Goal: Find specific page/section: Find specific page/section

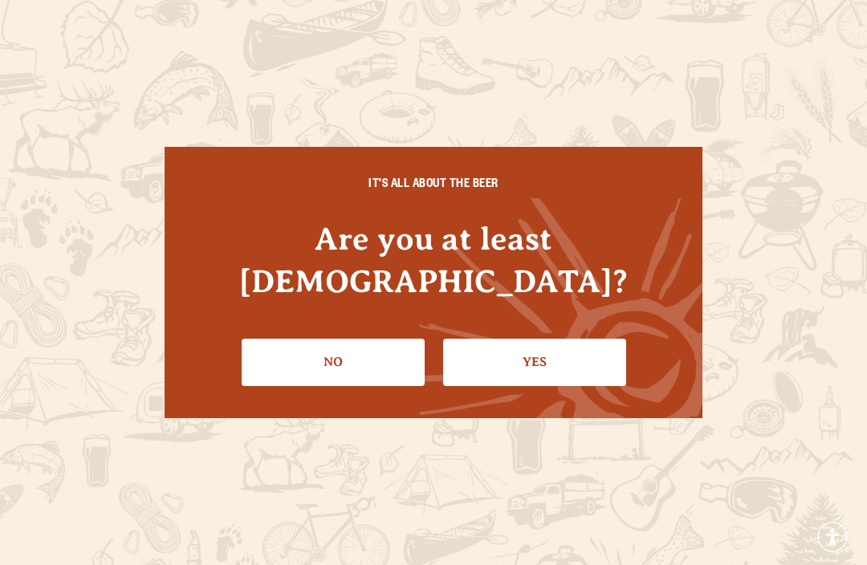
click at [524, 356] on link "Yes" at bounding box center [534, 362] width 183 height 47
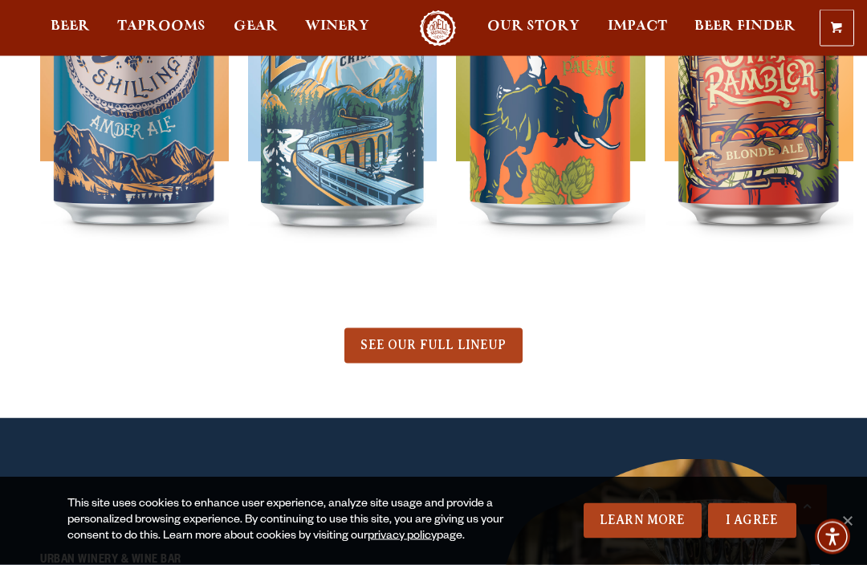
scroll to position [700, 0]
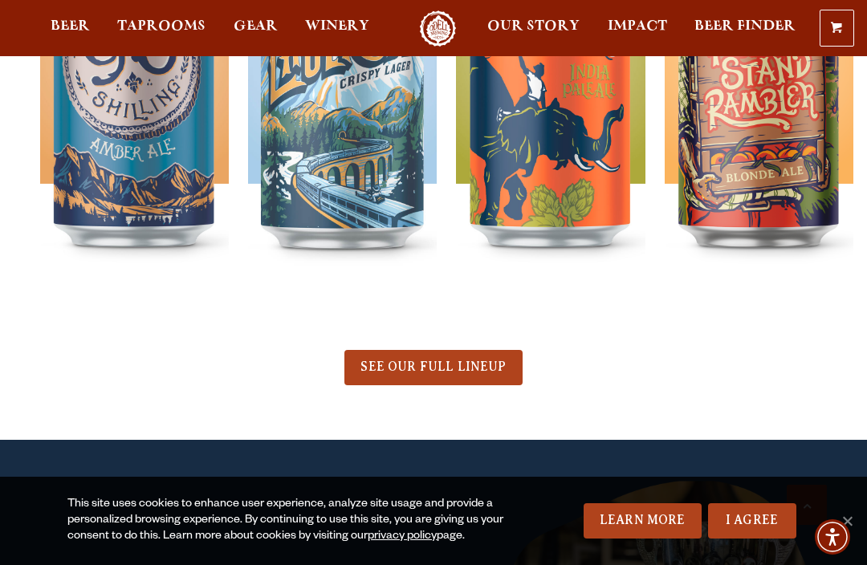
click at [181, 31] on span "Taprooms" at bounding box center [161, 26] width 88 height 13
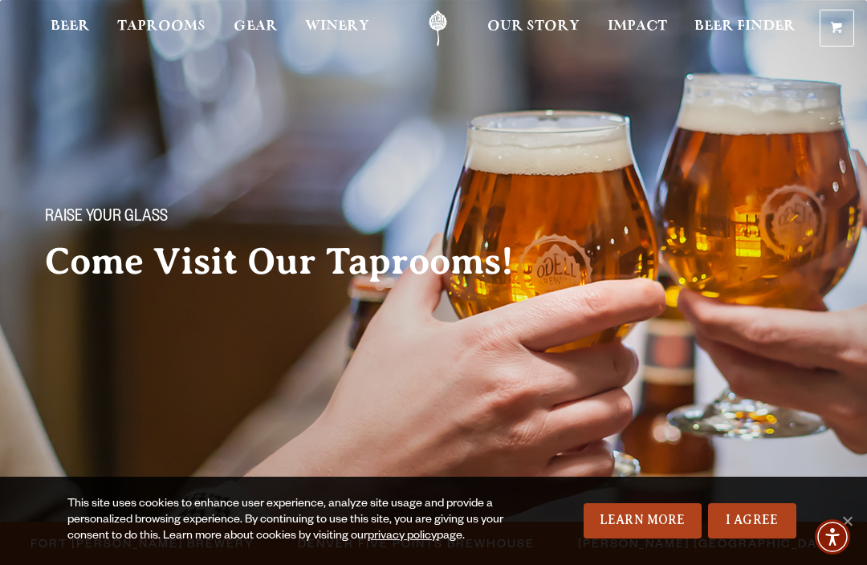
click at [173, 532] on span "Fort Collins Brewery" at bounding box center [143, 543] width 224 height 23
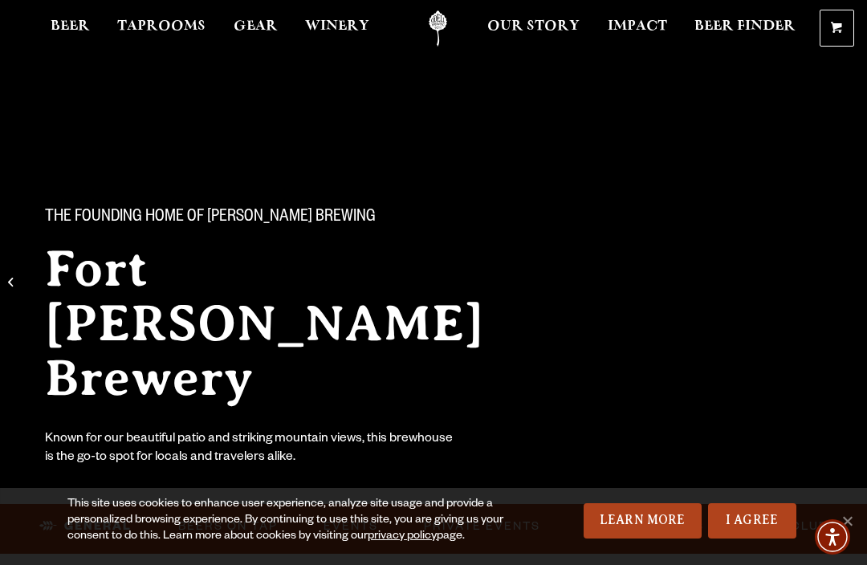
click at [763, 527] on link "I Agree" at bounding box center [752, 521] width 88 height 35
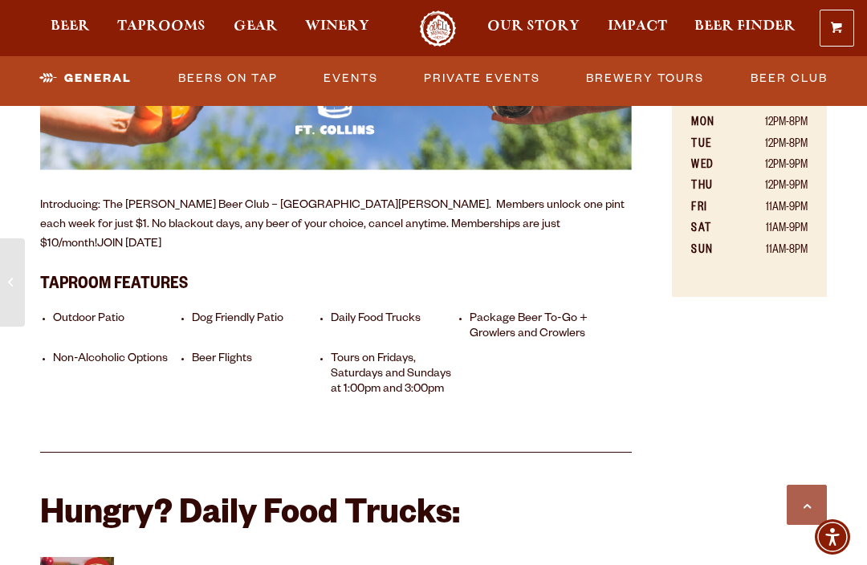
scroll to position [1248, 0]
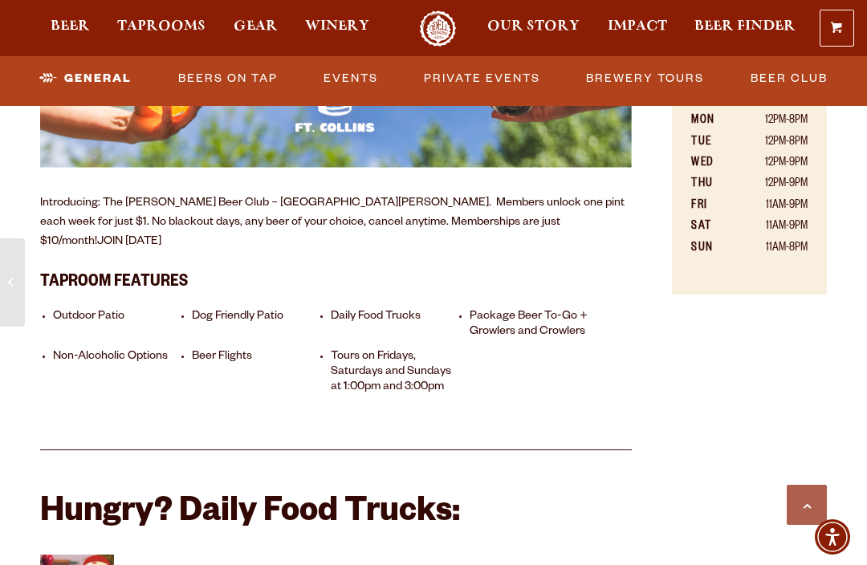
click at [355, 74] on link "Events" at bounding box center [350, 78] width 67 height 37
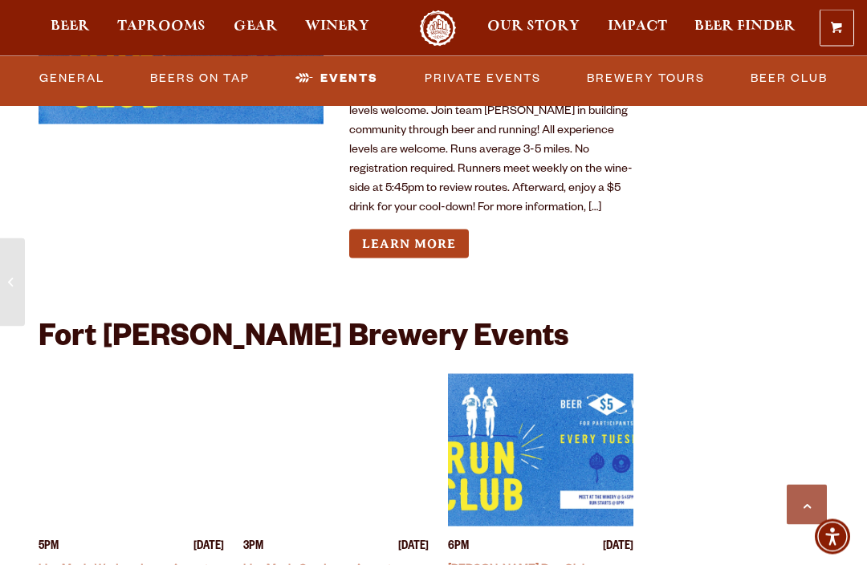
scroll to position [4076, 0]
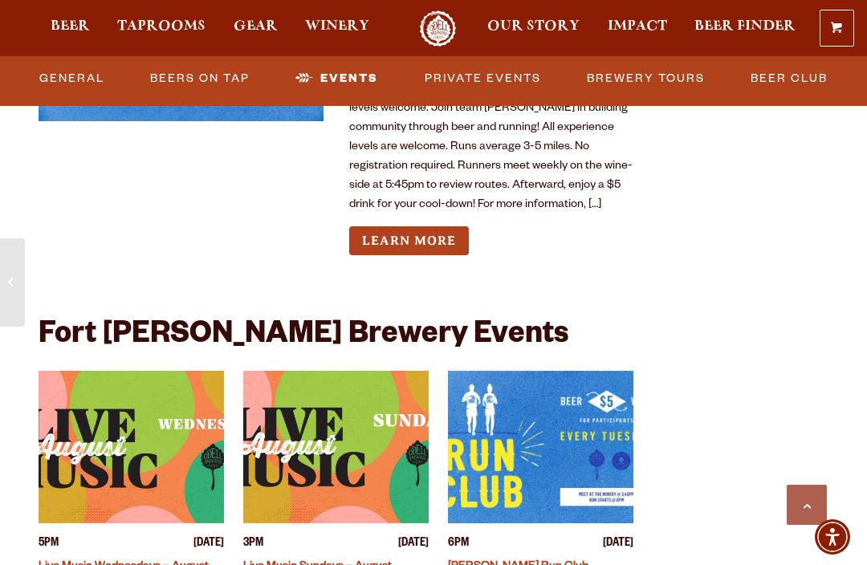
click at [157, 561] on link "Live Music Wednesdays – August" at bounding box center [124, 567] width 170 height 13
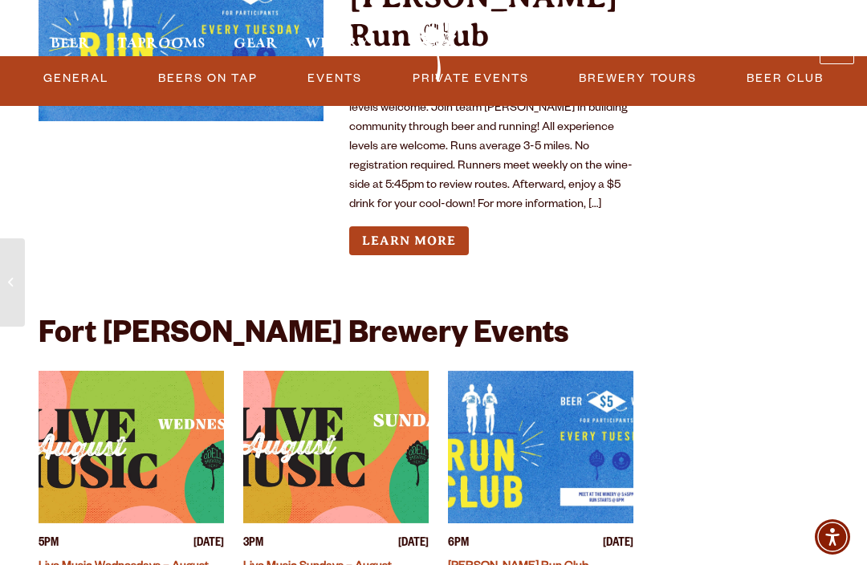
scroll to position [4129, 0]
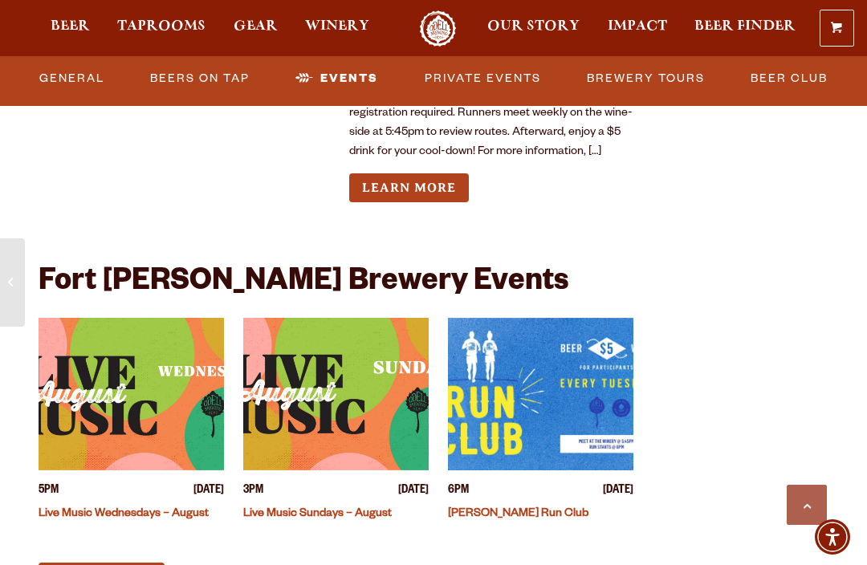
click at [348, 22] on span "Winery" at bounding box center [337, 26] width 64 height 13
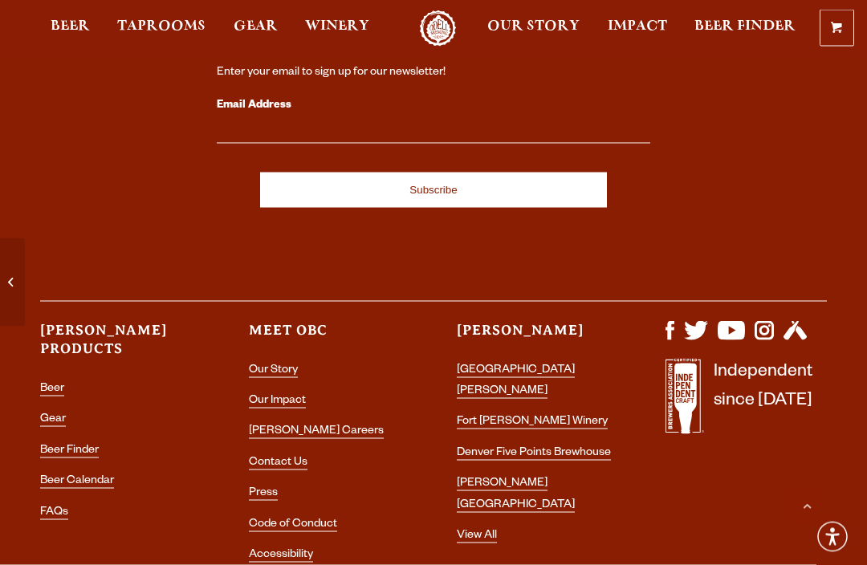
scroll to position [7306, 0]
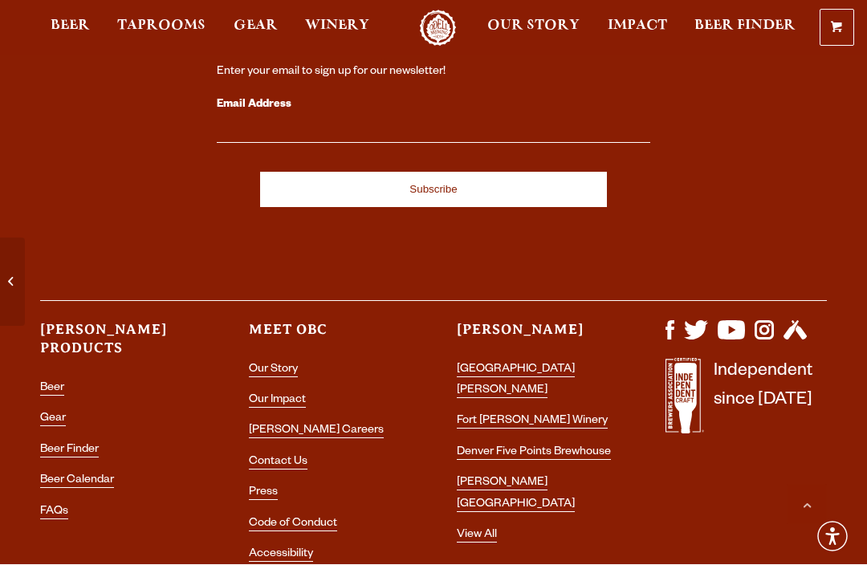
click at [290, 457] on link "Contact Us" at bounding box center [278, 464] width 59 height 14
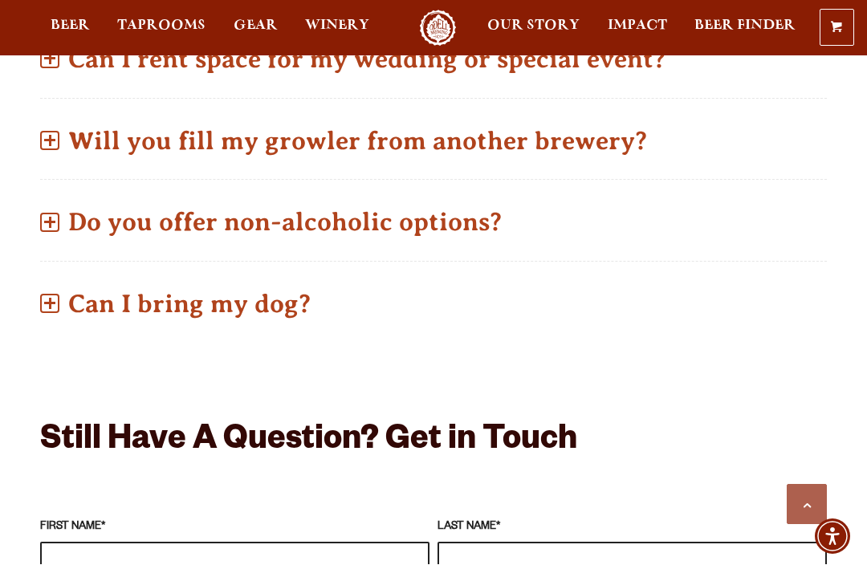
scroll to position [1076, 0]
